Goal: Task Accomplishment & Management: Use online tool/utility

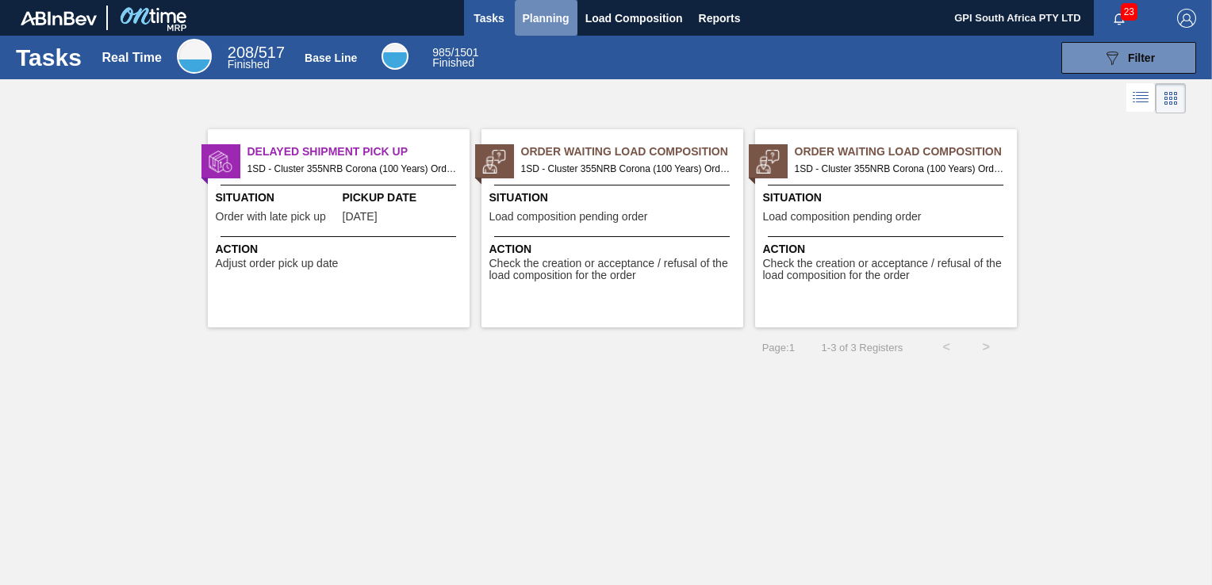
click at [561, 21] on span "Planning" at bounding box center [546, 18] width 47 height 19
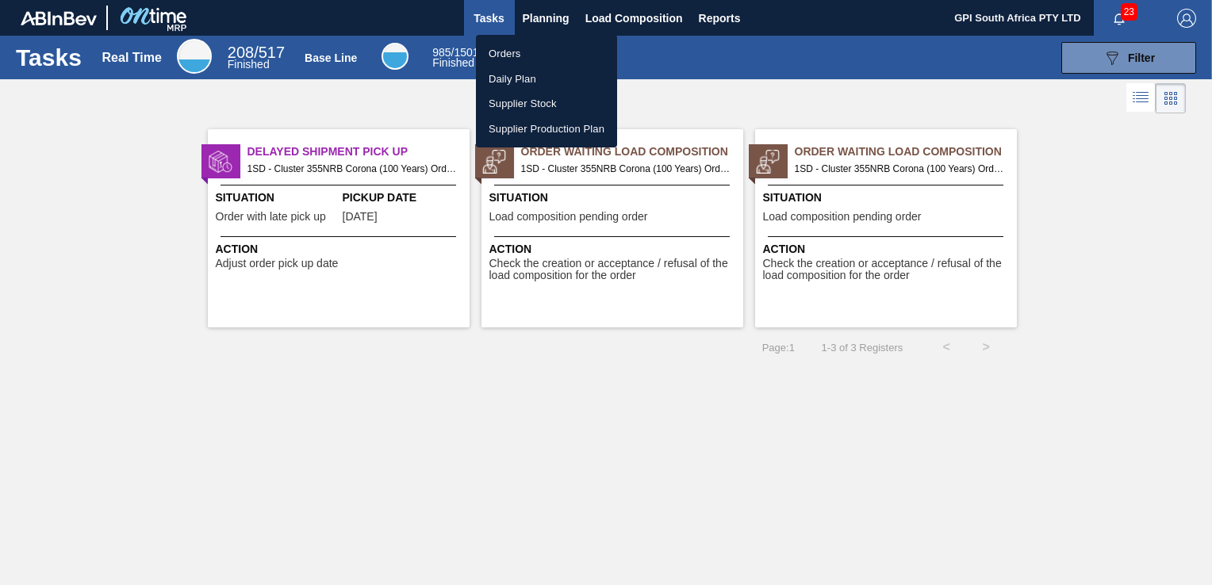
click at [516, 59] on li "Orders" at bounding box center [546, 53] width 141 height 25
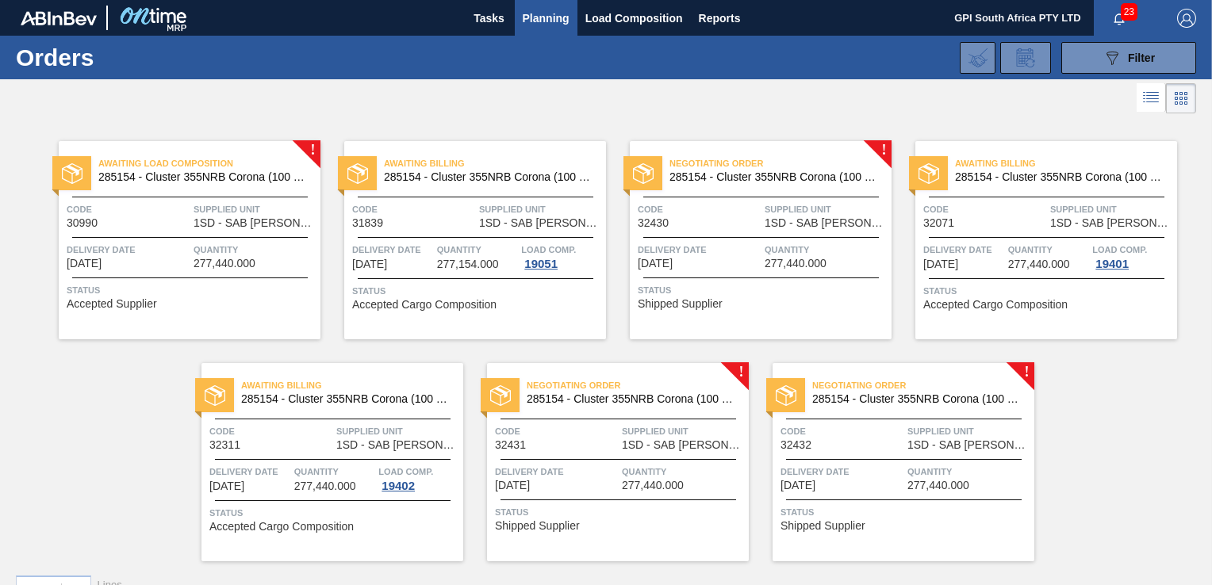
click at [535, 440] on div "Code 32431" at bounding box center [556, 438] width 123 height 28
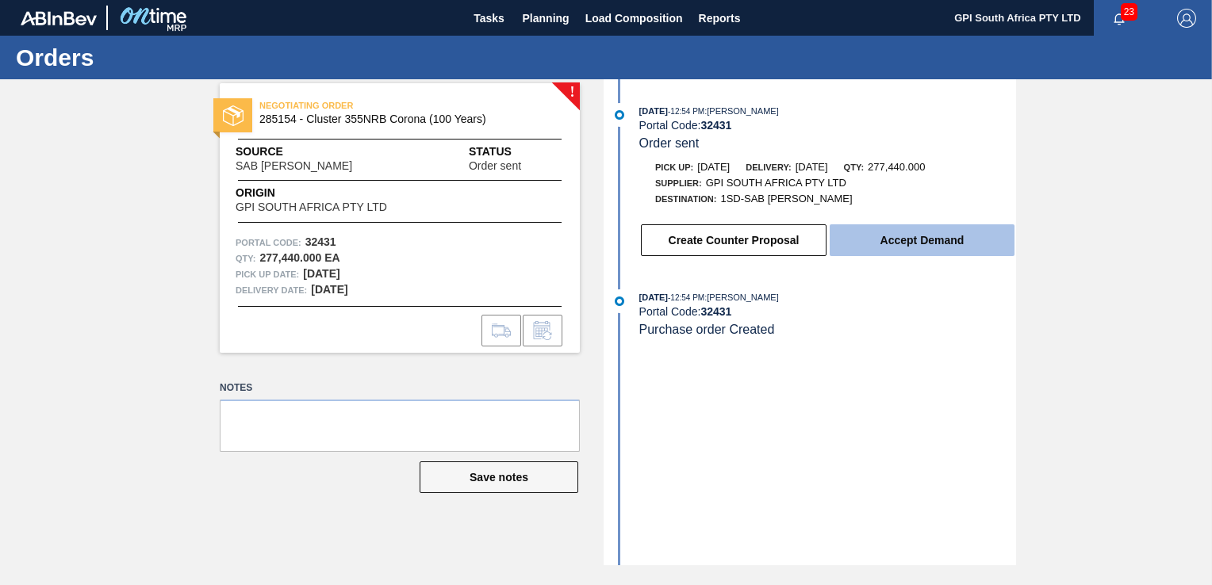
click at [898, 252] on button "Accept Demand" at bounding box center [922, 241] width 185 height 32
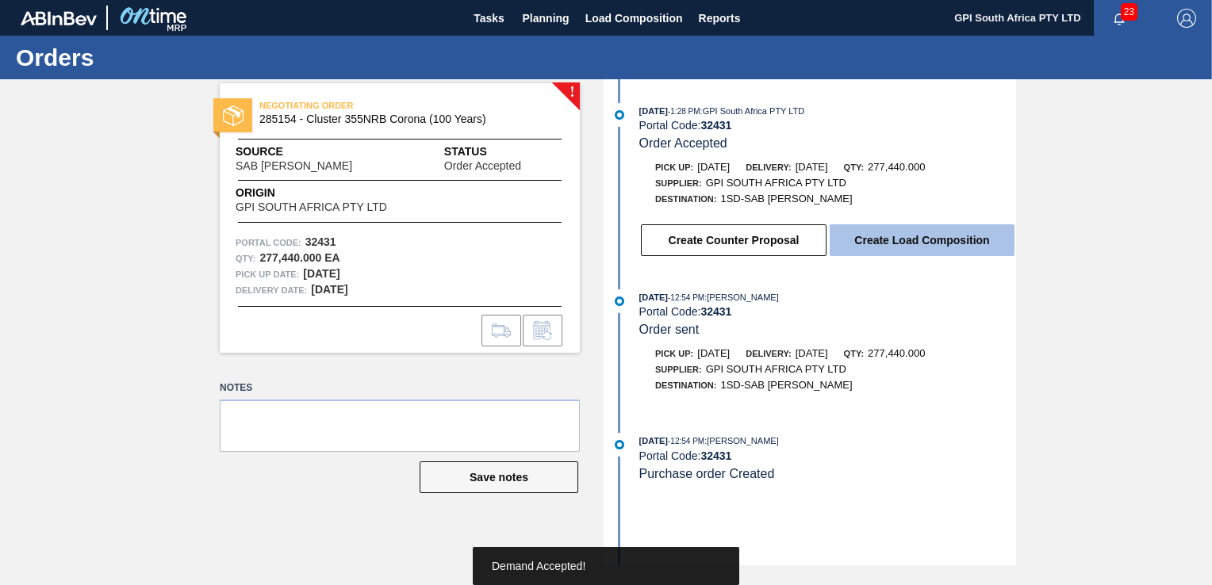
click at [914, 243] on button "Create Load Composition" at bounding box center [922, 241] width 185 height 32
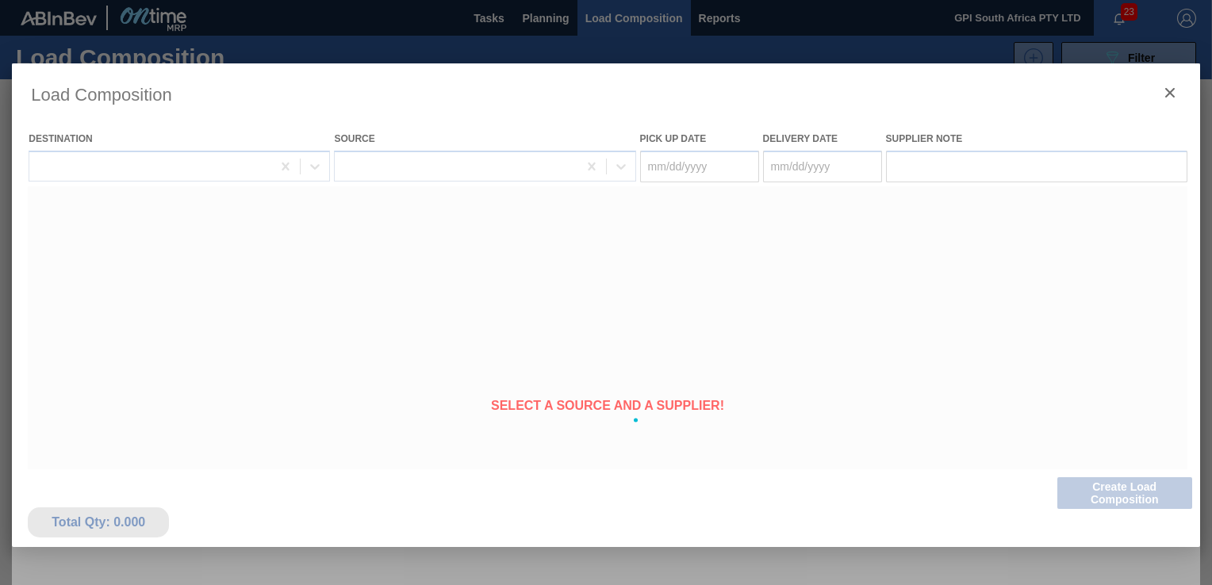
type Date "[DATE]"
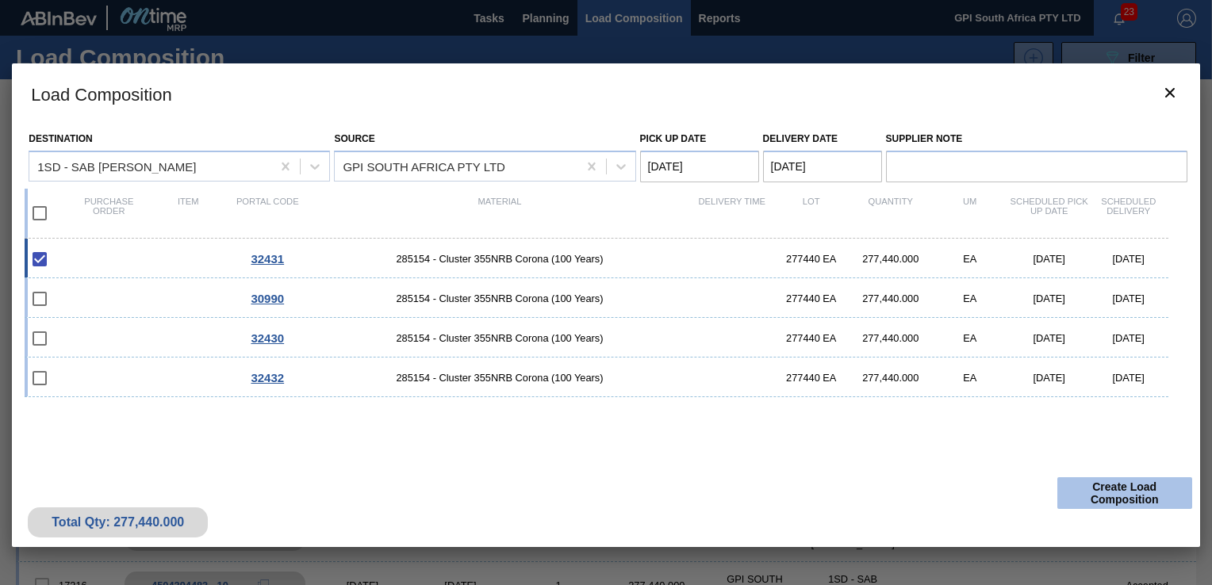
click at [1112, 486] on button "Create Load Composition" at bounding box center [1125, 494] width 135 height 32
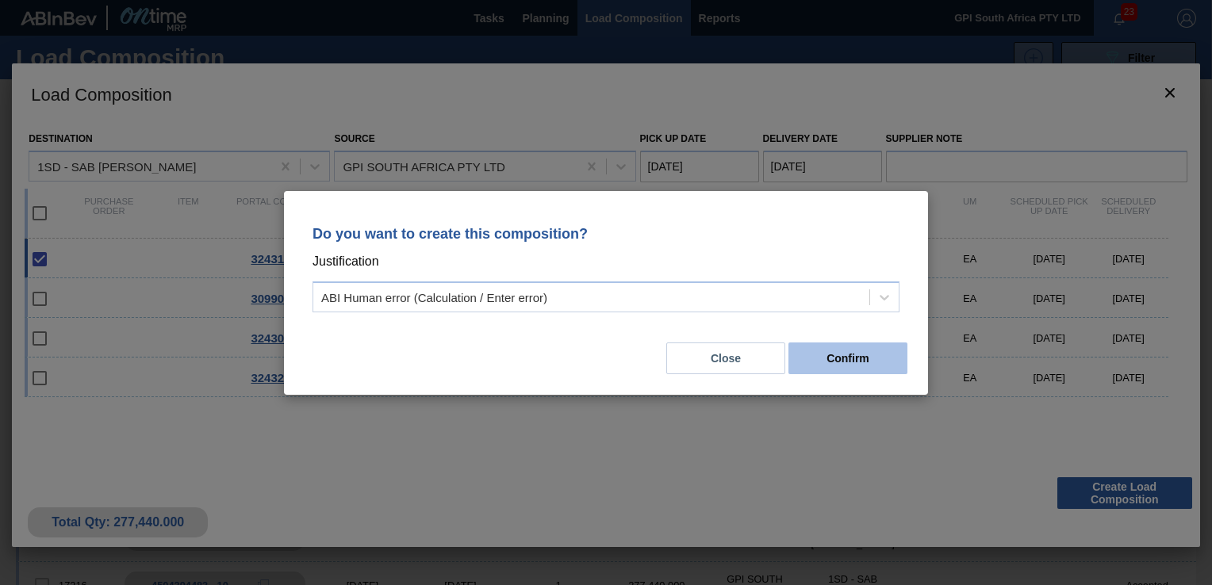
click at [866, 367] on button "Confirm" at bounding box center [848, 359] width 119 height 32
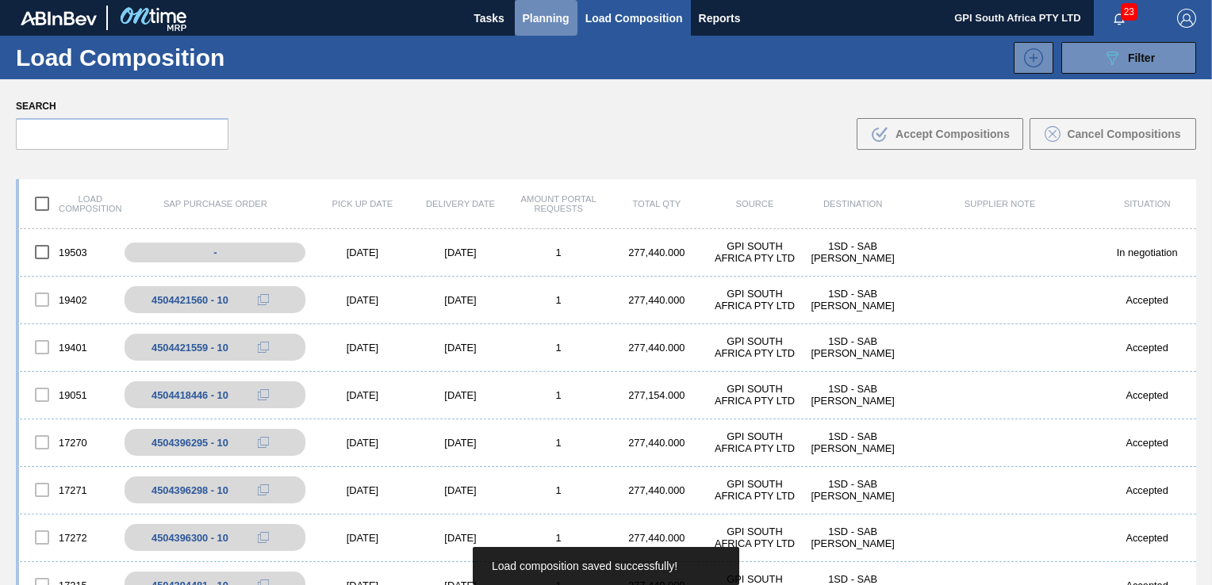
click at [523, 22] on span "Planning" at bounding box center [546, 18] width 47 height 19
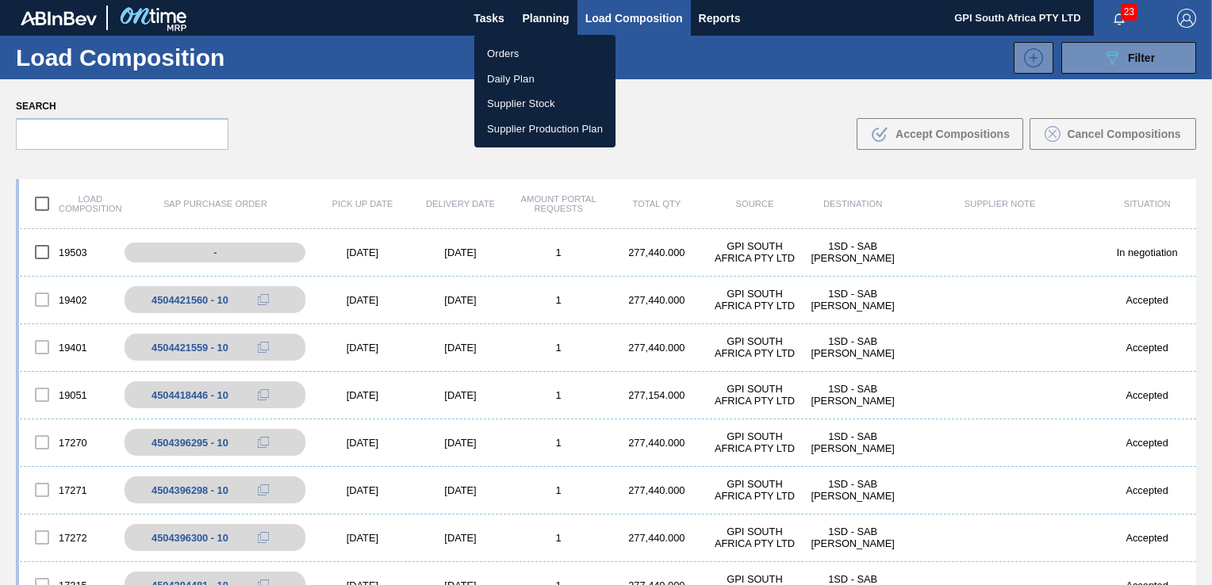
click at [514, 54] on li "Orders" at bounding box center [544, 53] width 141 height 25
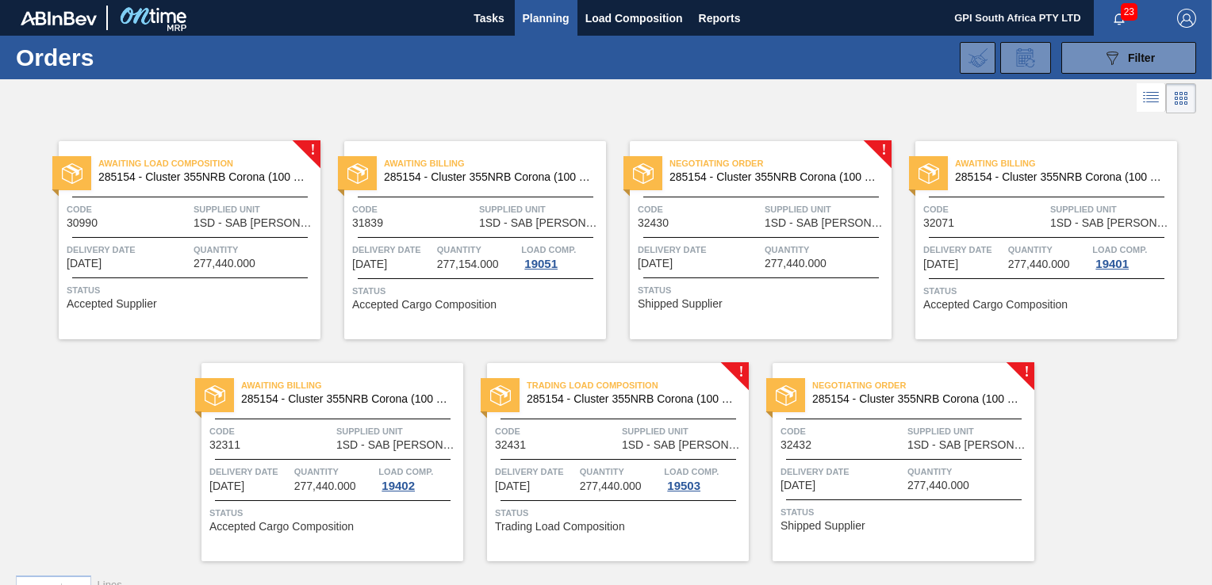
click at [868, 424] on span "Code" at bounding box center [842, 432] width 123 height 16
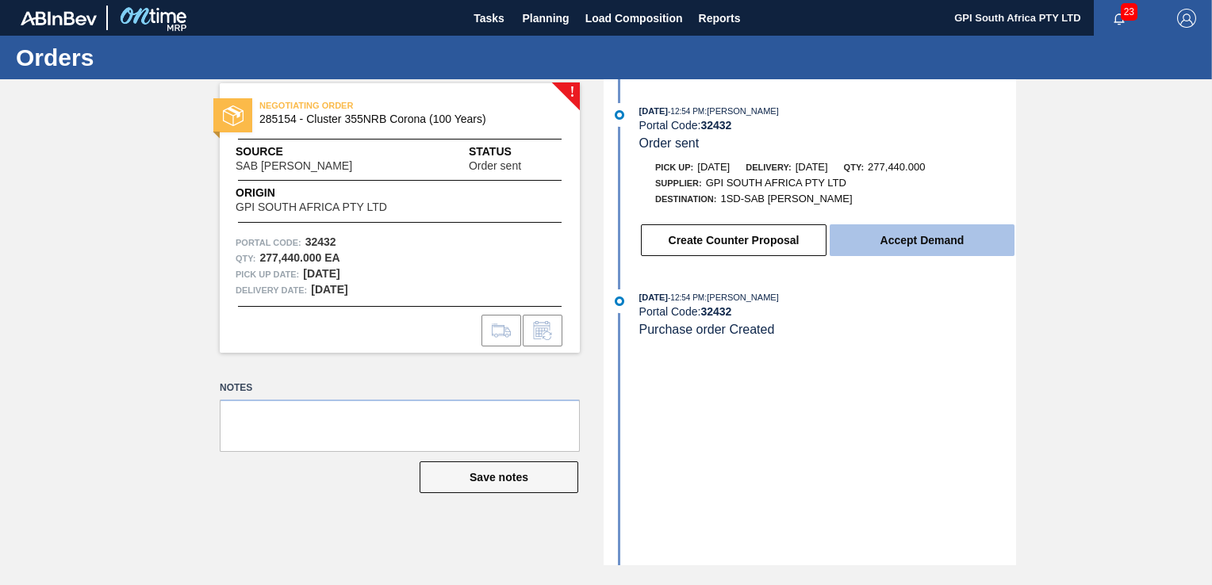
click at [866, 233] on button "Accept Demand" at bounding box center [922, 241] width 185 height 32
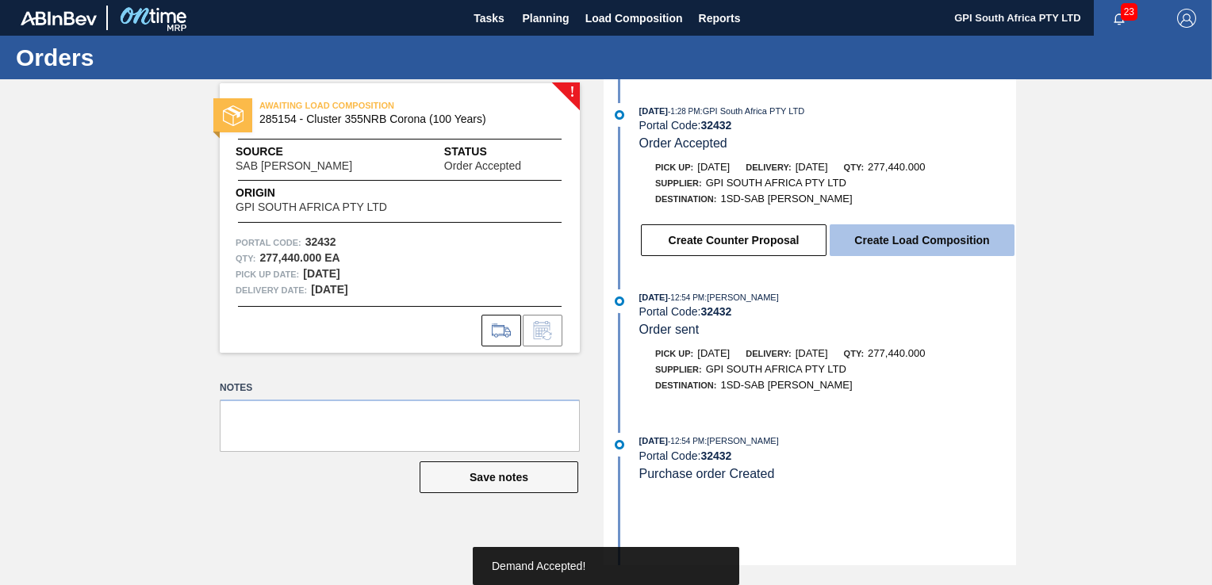
click at [902, 248] on button "Create Load Composition" at bounding box center [922, 241] width 185 height 32
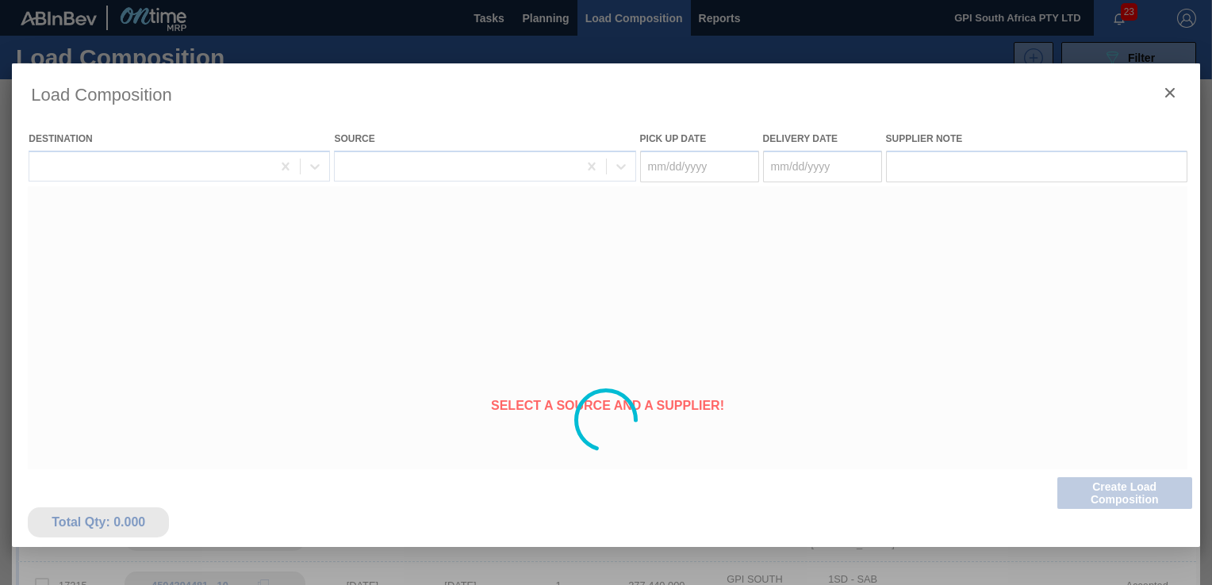
type Date "[DATE]"
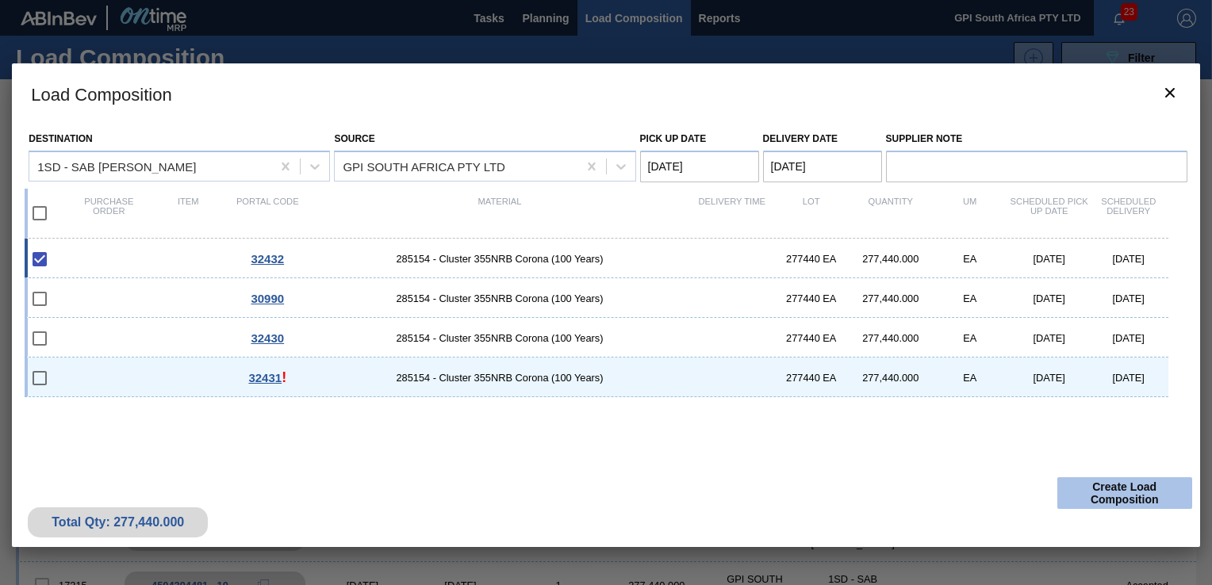
click at [1138, 493] on button "Create Load Composition" at bounding box center [1125, 494] width 135 height 32
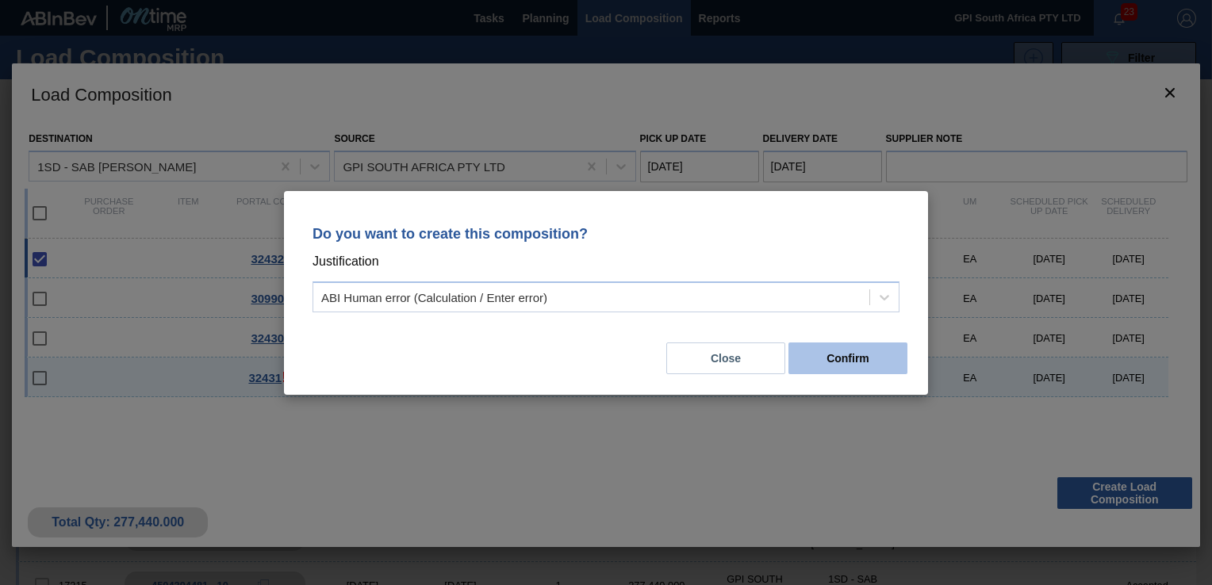
click at [854, 356] on button "Confirm" at bounding box center [848, 359] width 119 height 32
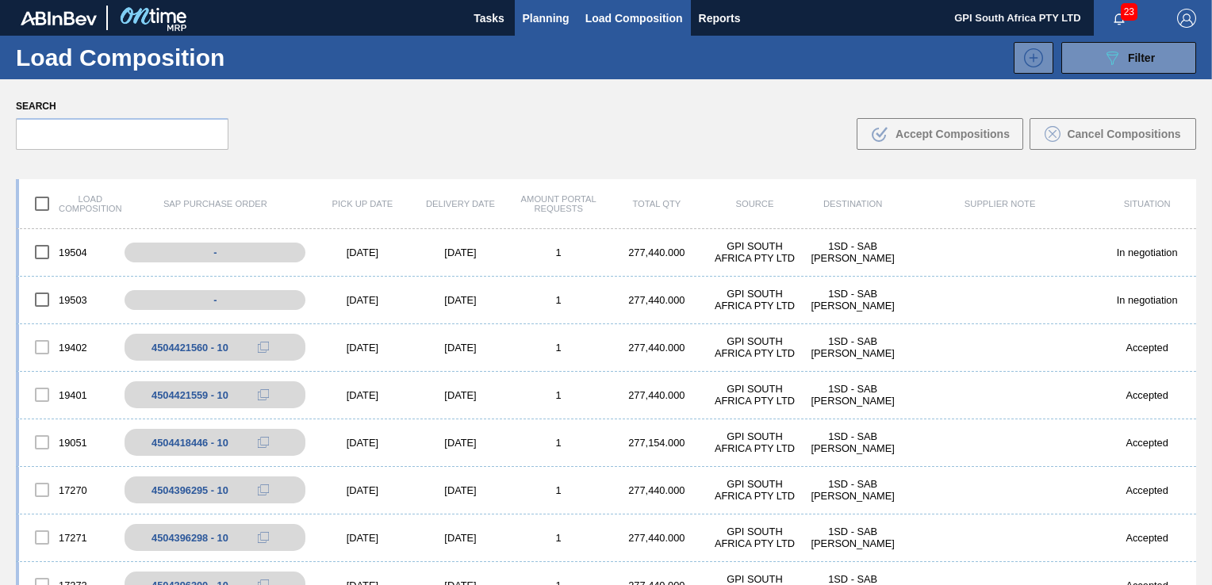
click at [528, 14] on span "Planning" at bounding box center [546, 18] width 47 height 19
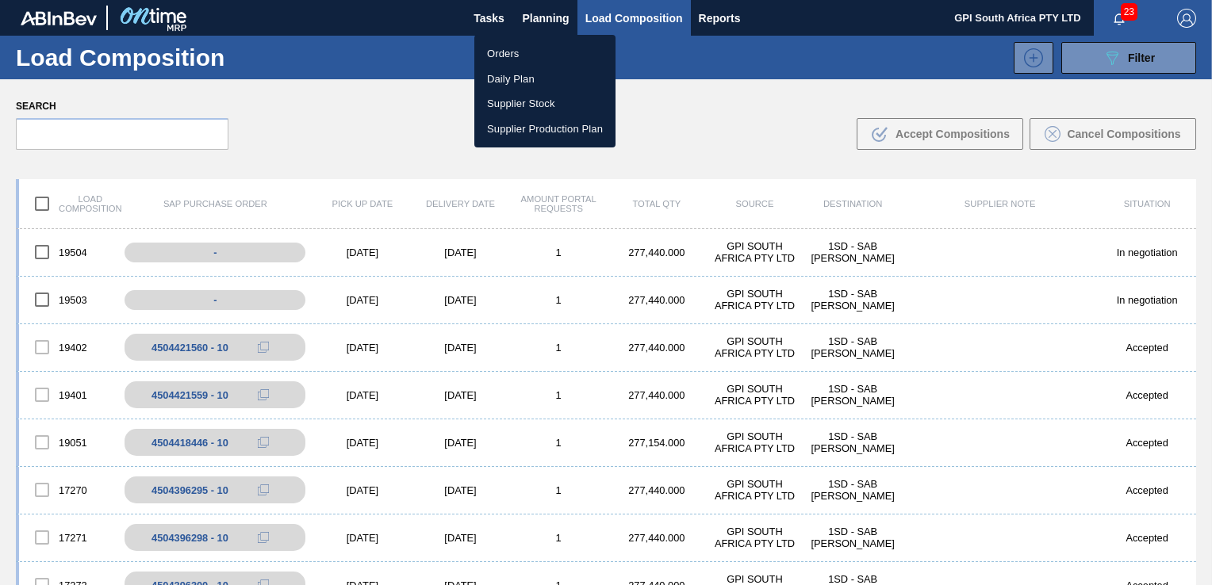
click at [518, 47] on li "Orders" at bounding box center [544, 53] width 141 height 25
